Goal: Task Accomplishment & Management: Manage account settings

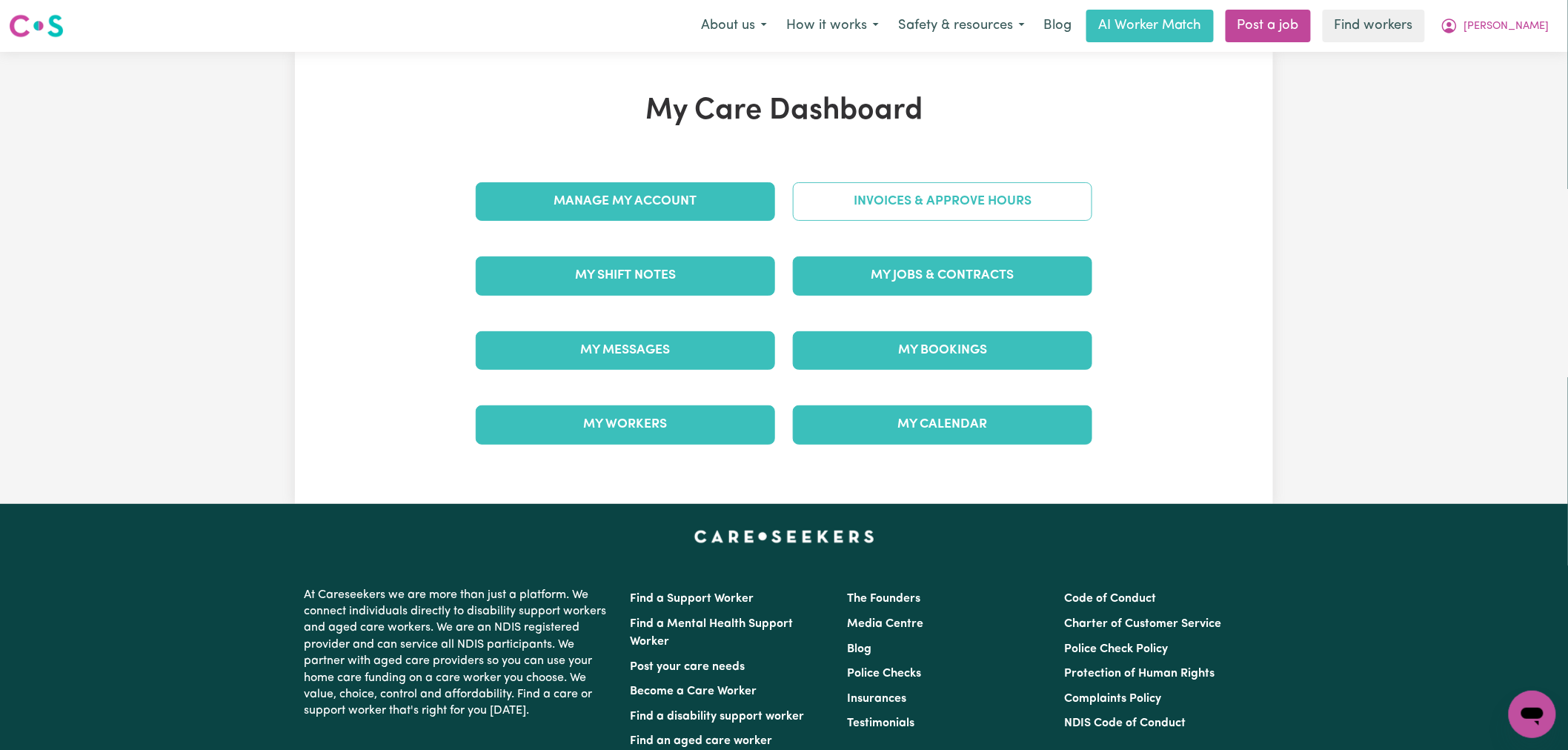
click at [908, 197] on link "Invoices & Approve Hours" at bounding box center [942, 201] width 299 height 38
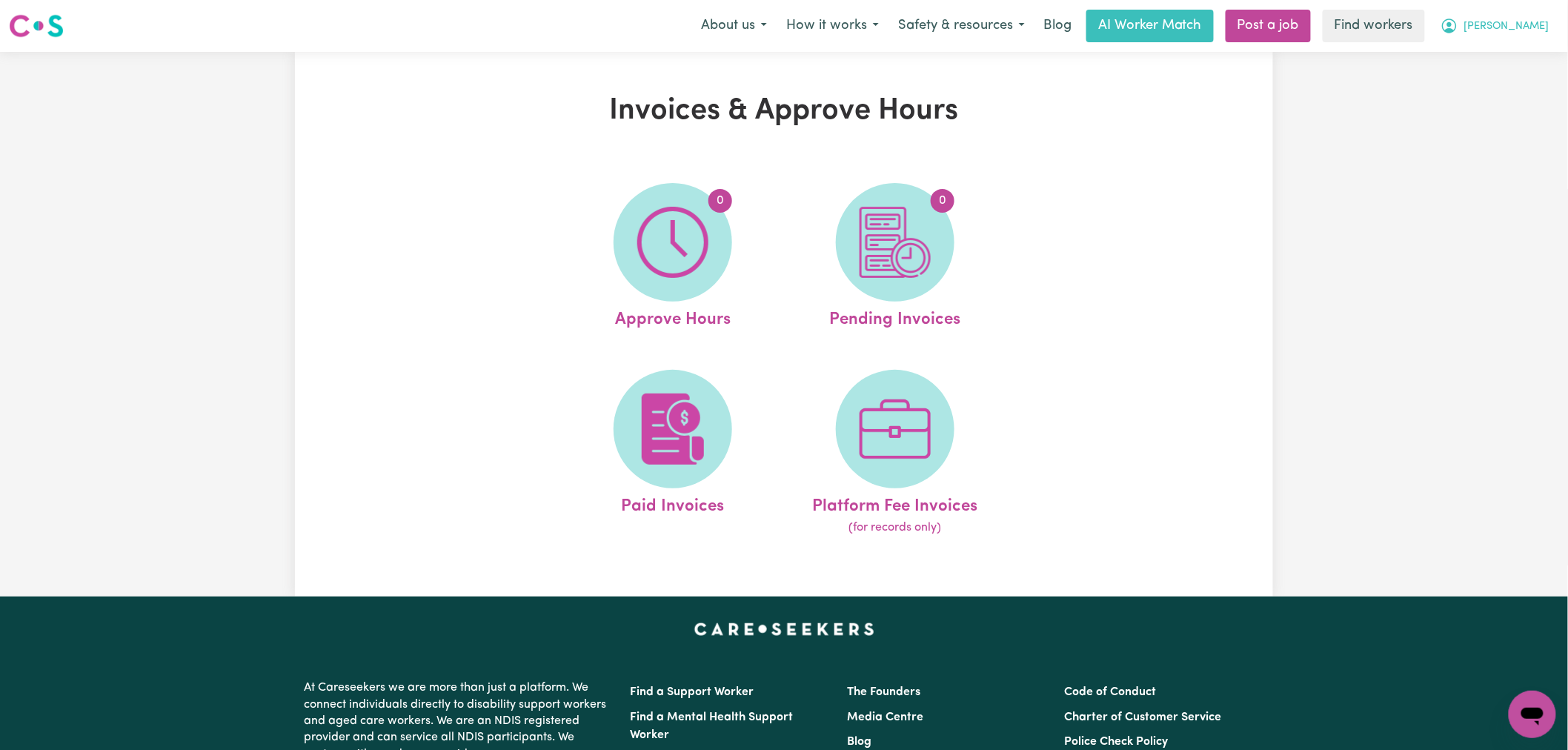
click at [1513, 27] on span "[PERSON_NAME]" at bounding box center [1508, 27] width 85 height 16
click at [1515, 57] on link "My Dashboard" at bounding box center [1501, 58] width 117 height 28
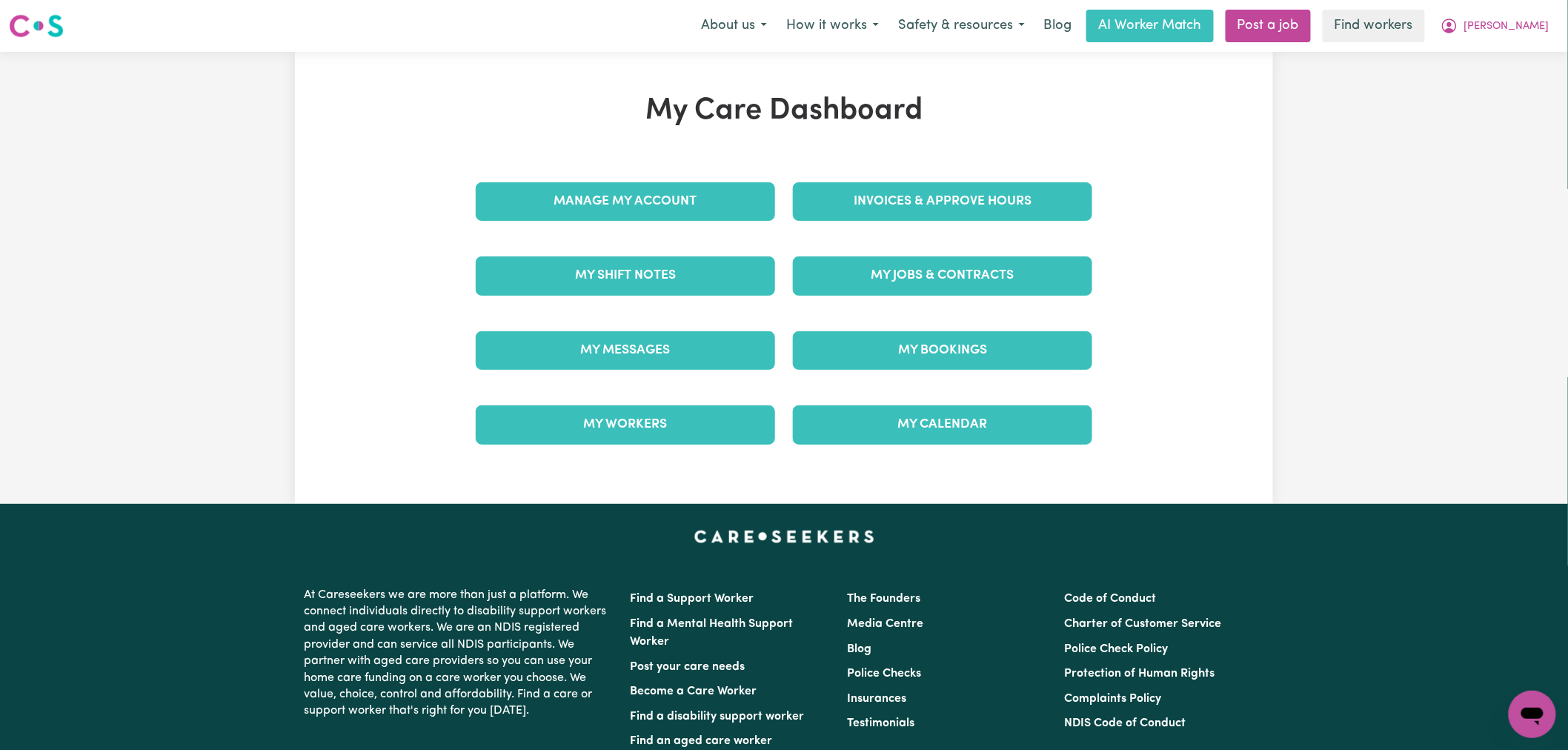
click at [932, 224] on div "Invoices & Approve Hours" at bounding box center [942, 201] width 317 height 74
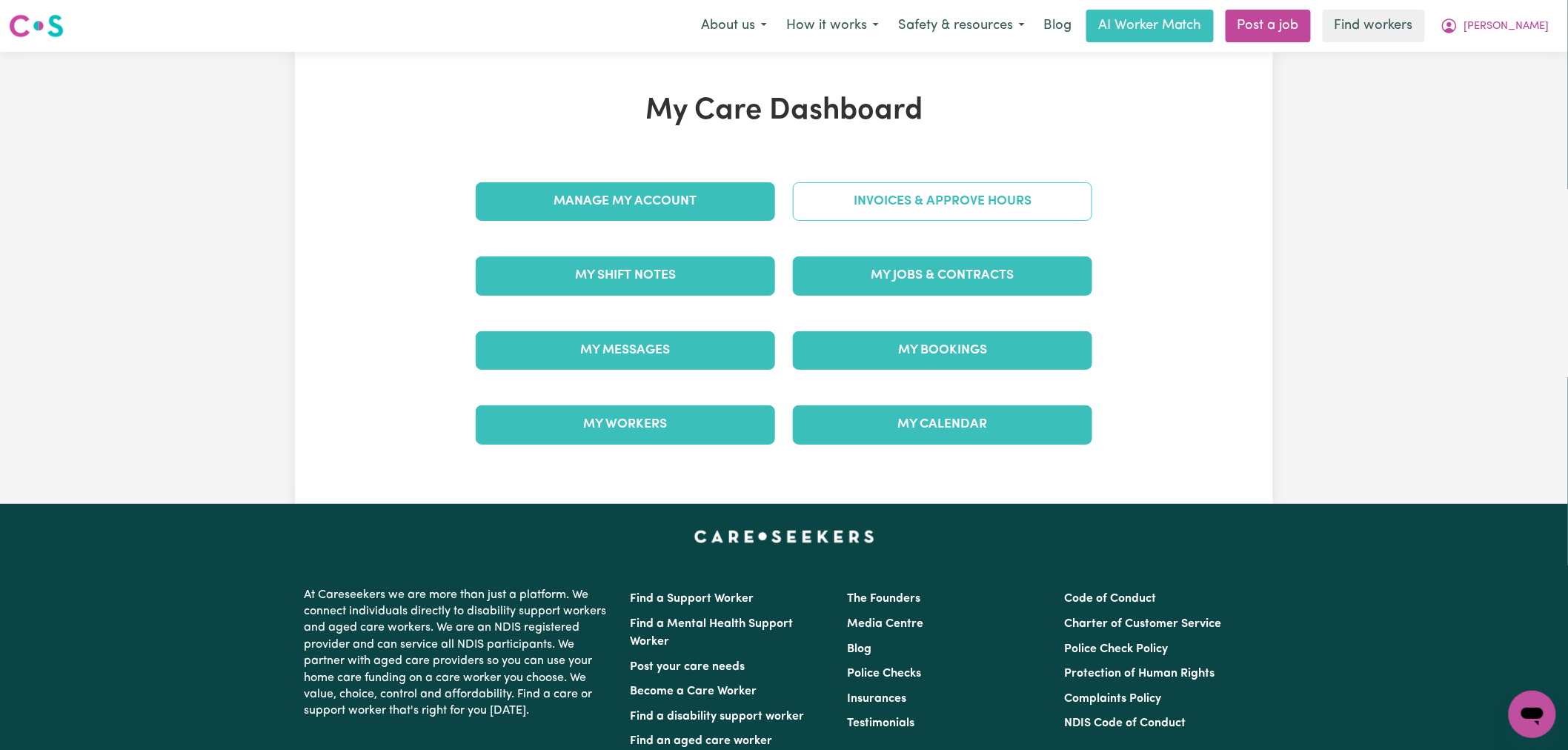
click at [923, 216] on link "Invoices & Approve Hours" at bounding box center [942, 201] width 299 height 38
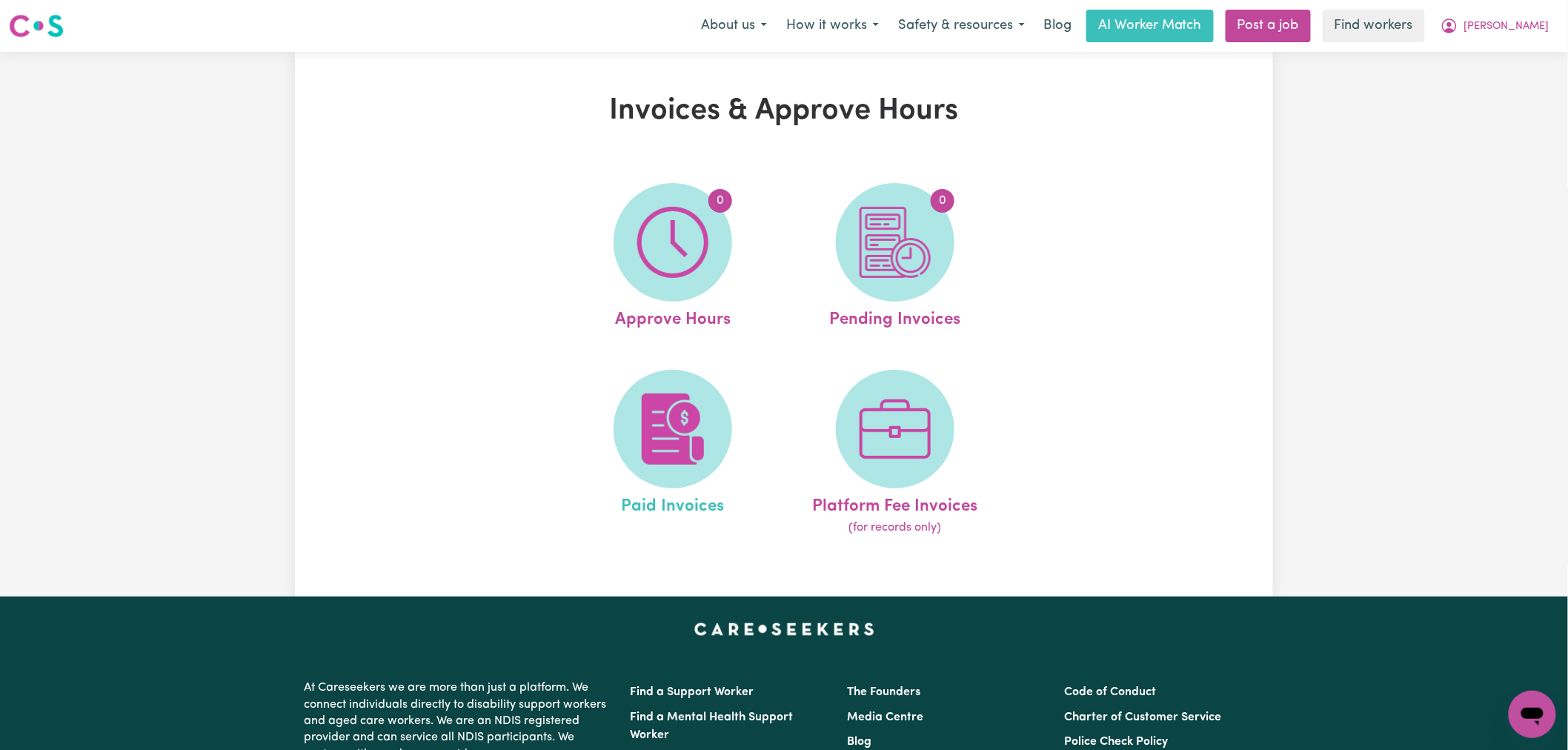
click at [740, 386] on link "Paid Invoices" at bounding box center [673, 454] width 213 height 168
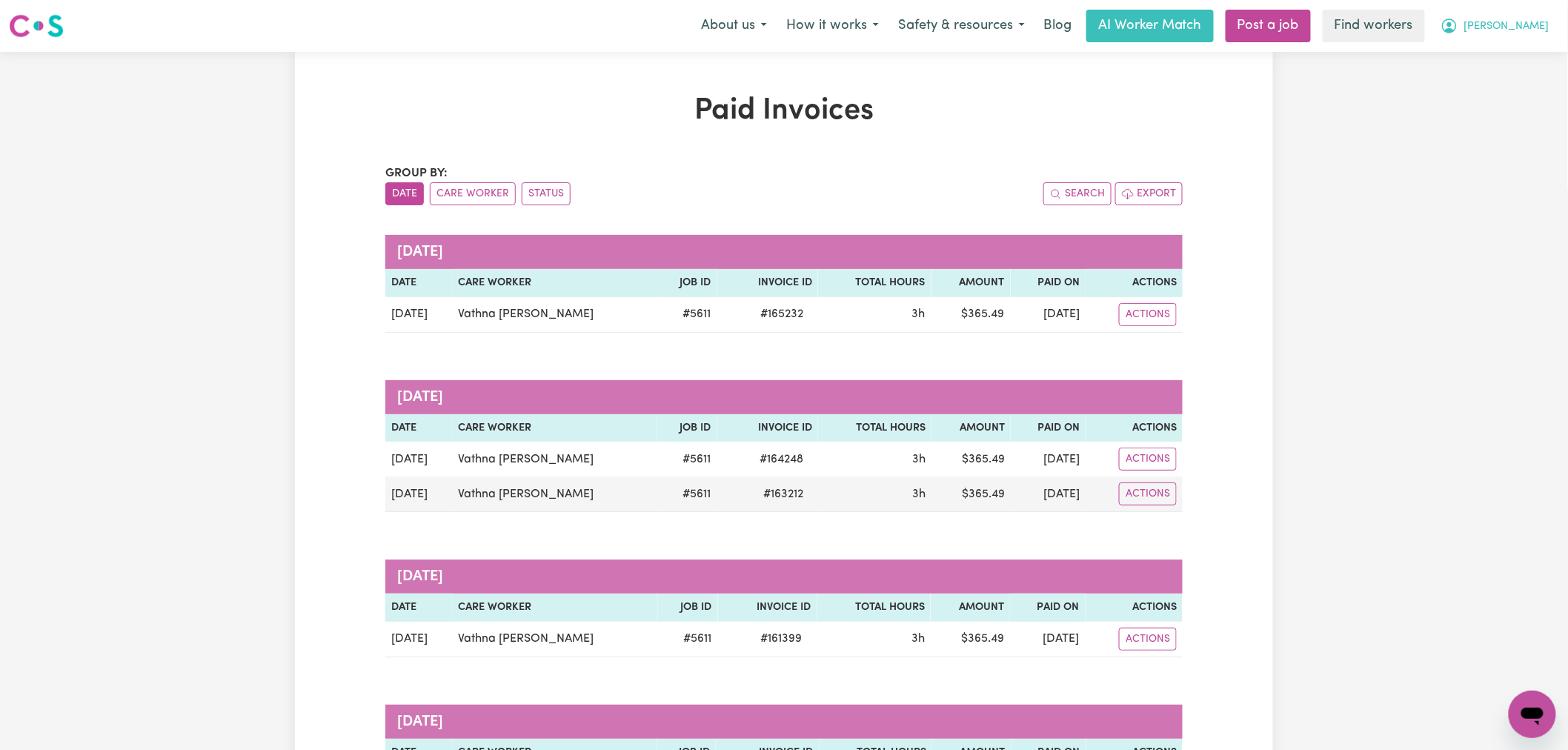
click at [1530, 22] on span "[PERSON_NAME]" at bounding box center [1508, 27] width 85 height 16
click at [1501, 92] on link "Logout" at bounding box center [1501, 85] width 117 height 28
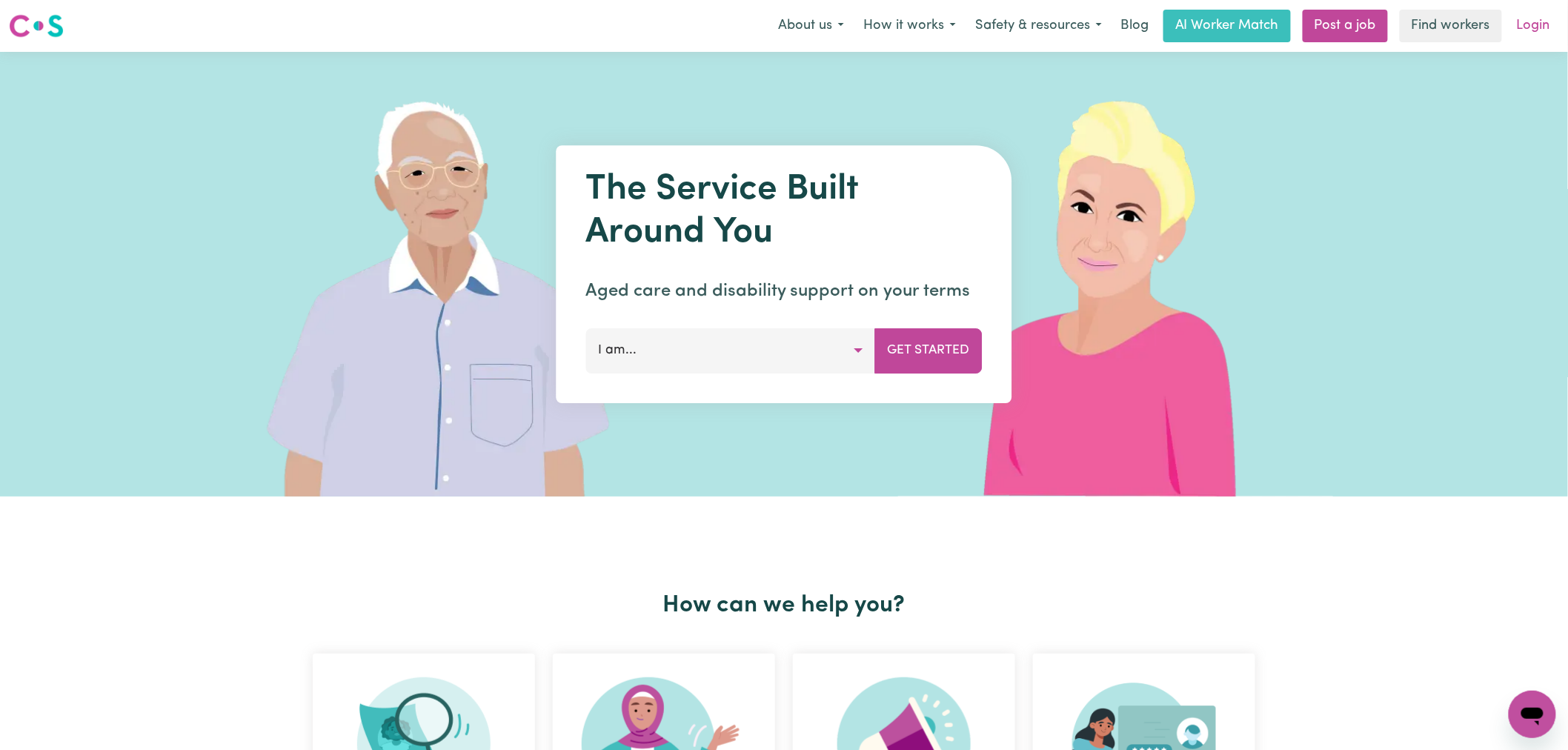
click at [1529, 33] on link "Login" at bounding box center [1534, 26] width 51 height 33
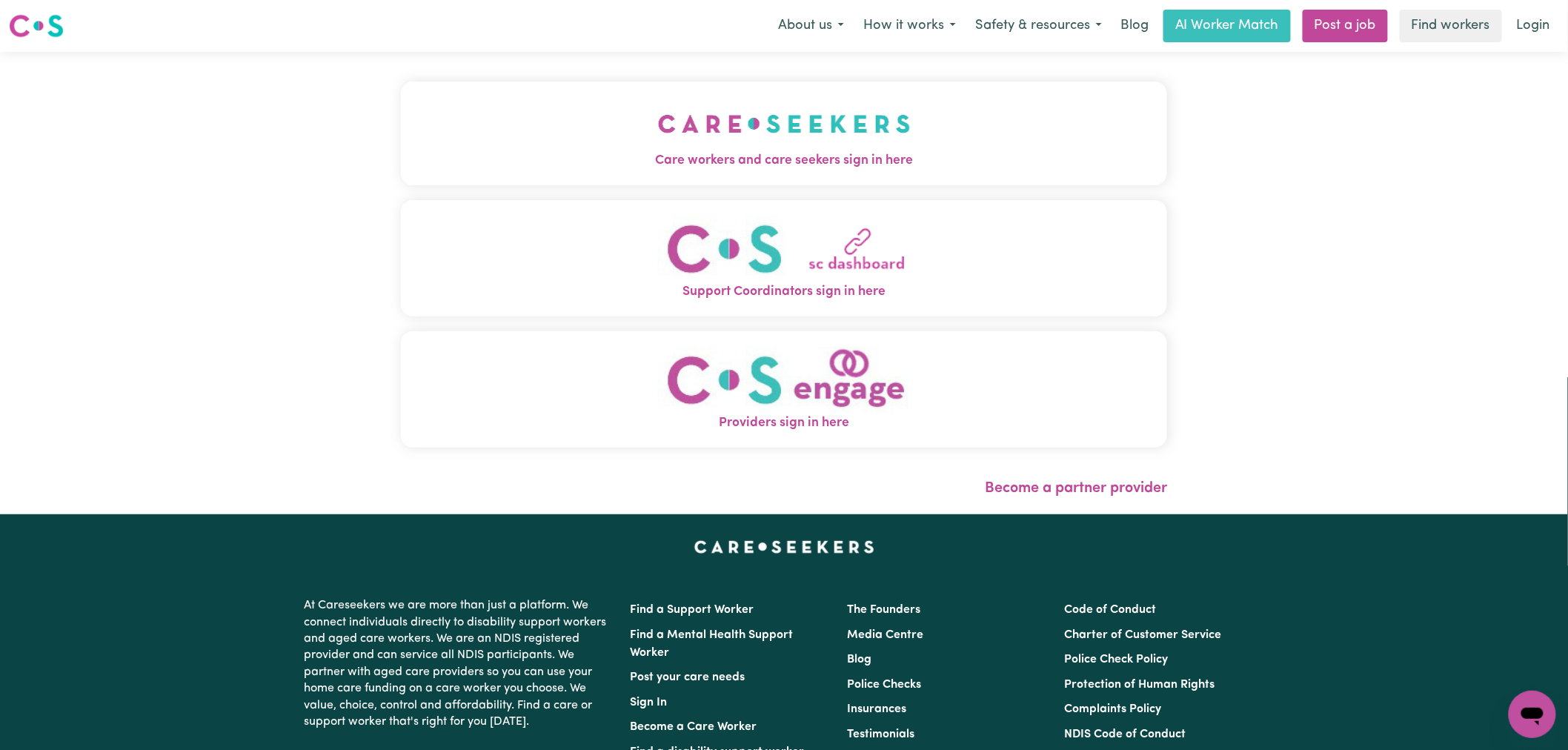
click at [655, 123] on button "Care workers and care seekers sign in here" at bounding box center [784, 133] width 766 height 104
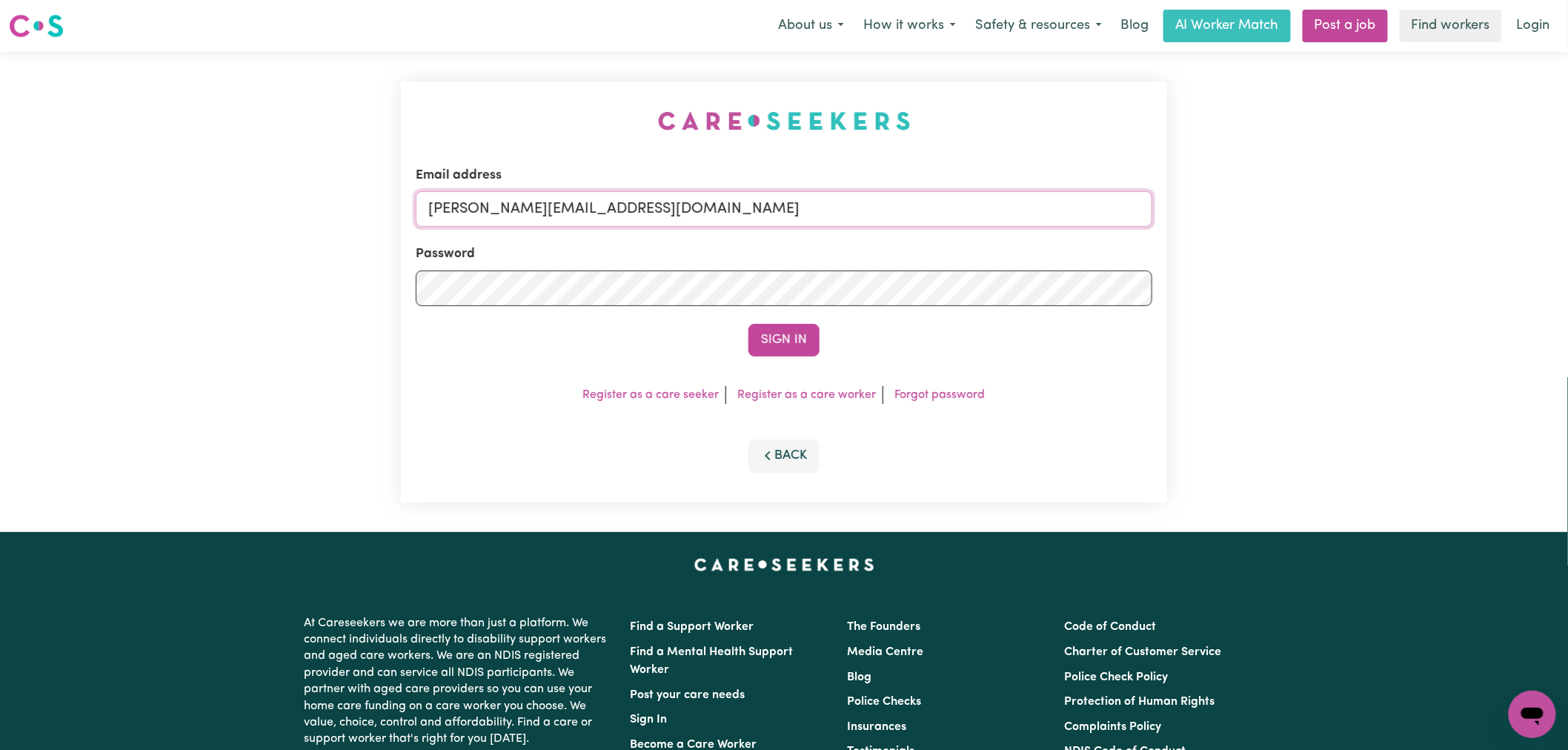
drag, startPoint x: 662, startPoint y: 213, endPoint x: 662, endPoint y: 226, distance: 13.0
click at [662, 213] on input "[PERSON_NAME][EMAIL_ADDRESS][DOMAIN_NAME]" at bounding box center [784, 209] width 737 height 36
drag, startPoint x: 811, startPoint y: 205, endPoint x: 509, endPoint y: 215, distance: 302.2
click at [509, 215] on input "[EMAIL_ADDRESS][DOMAIN_NAME]" at bounding box center [784, 209] width 737 height 36
click at [748, 324] on button "Sign In" at bounding box center [784, 340] width 71 height 33
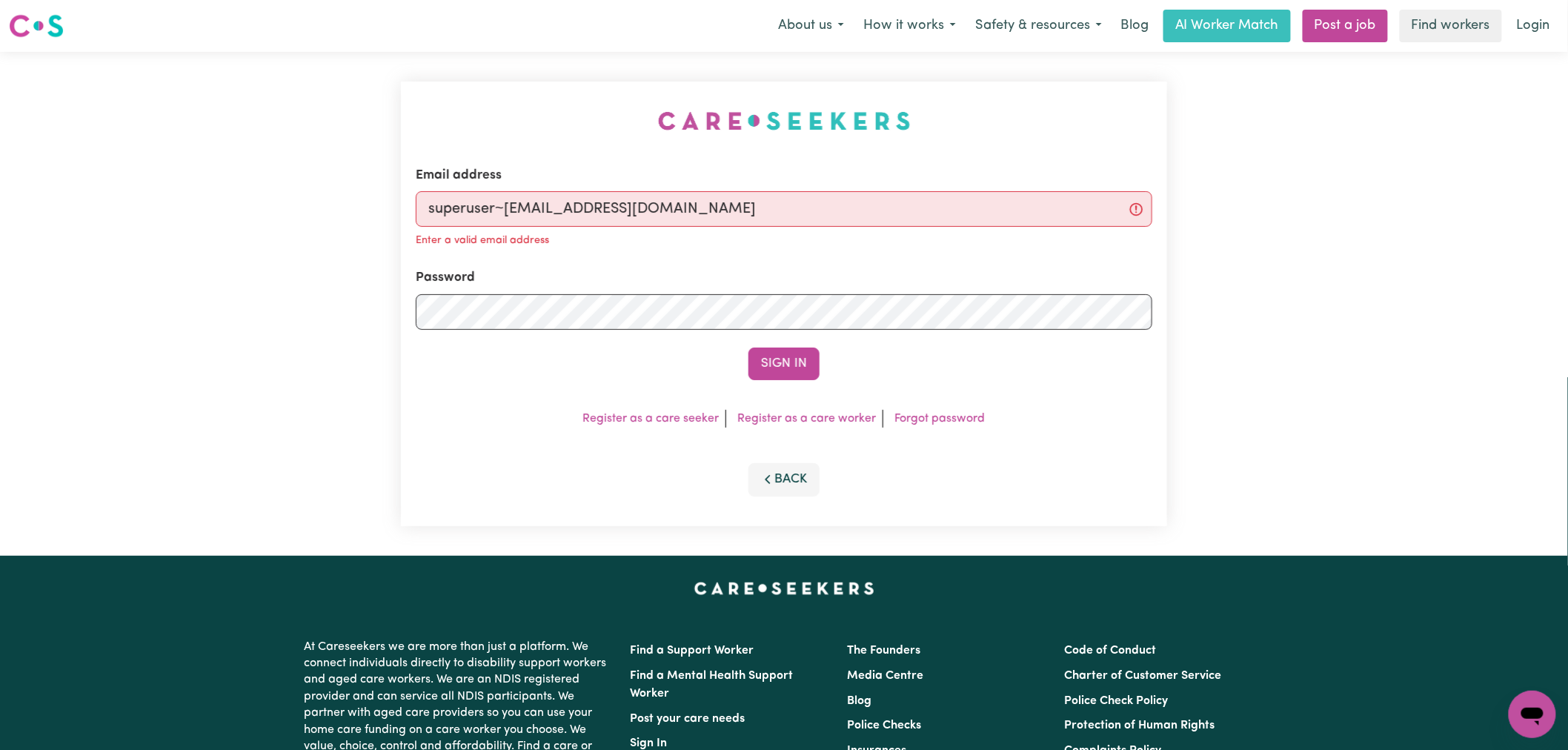
type input "superuser~[EMAIL_ADDRESS][DOMAIN_NAME]"
click at [748, 348] on button "Sign In" at bounding box center [784, 364] width 71 height 33
